Goal: Book appointment/travel/reservation

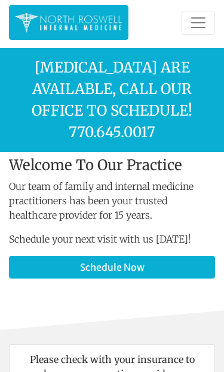
click at [141, 256] on link "Schedule Now" at bounding box center [112, 267] width 207 height 23
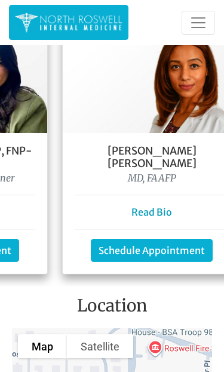
scroll to position [0, 339]
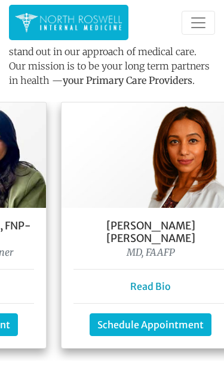
click at [172, 313] on link "Schedule Appointment" at bounding box center [151, 324] width 122 height 23
click at [152, 313] on link "Schedule Appointment" at bounding box center [151, 324] width 122 height 23
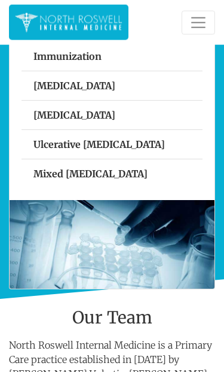
scroll to position [1134, 0]
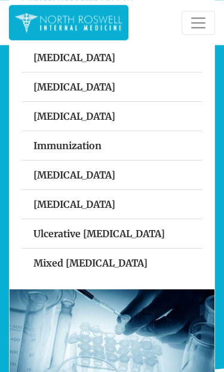
click at [199, 23] on span "Toggle navigation" at bounding box center [199, 23] width 18 height 18
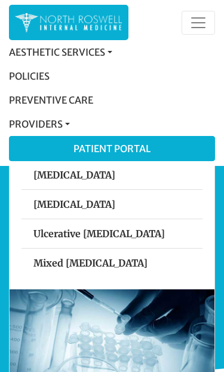
click at [116, 147] on link "Patient Portal" at bounding box center [112, 148] width 205 height 24
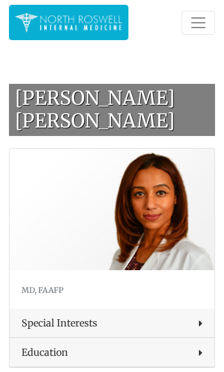
scroll to position [742, 0]
